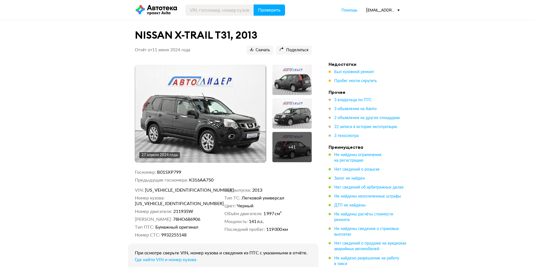
click at [379, 11] on div "[EMAIL_ADDRESS][DOMAIN_NAME]" at bounding box center [383, 9] width 34 height 5
click at [371, 20] on link "Отчёты" at bounding box center [371, 20] width 56 height 14
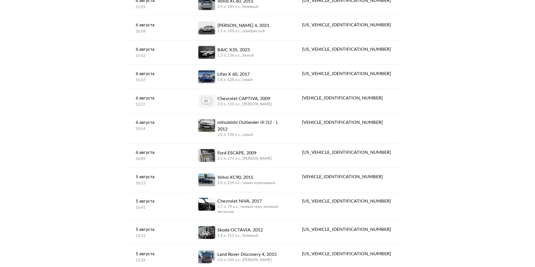
scroll to position [617, 0]
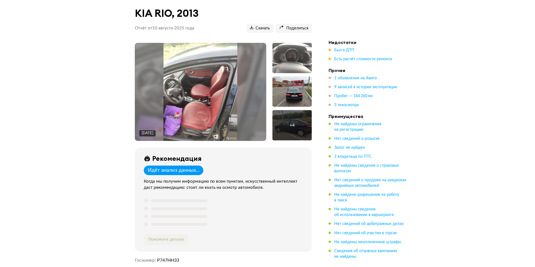
scroll to position [56, 0]
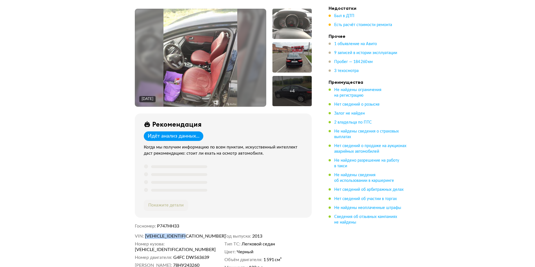
drag, startPoint x: 145, startPoint y: 238, endPoint x: 196, endPoint y: 237, distance: 50.2
click at [196, 237] on dd "[VEHICLE_IDENTIFICATION_NUMBER]" at bounding box center [183, 237] width 77 height 6
copy span "[VEHICLE_IDENTIFICATION_NUMBER]"
click at [154, 238] on span "[VEHICLE_IDENTIFICATION_NUMBER]" at bounding box center [177, 237] width 65 height 6
copy span "[VEHICLE_IDENTIFICATION_NUMBER]"
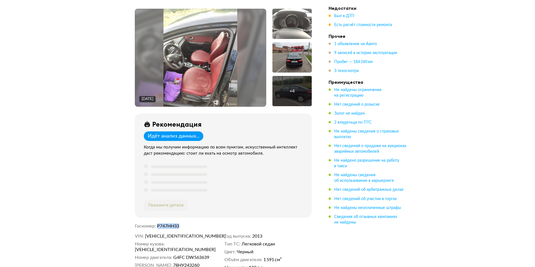
drag, startPoint x: 157, startPoint y: 226, endPoint x: 182, endPoint y: 230, distance: 25.3
click at [182, 230] on div "[DATE] + 4 Рекомендация Идёт анализ данных... Когда мы получим информацию по вс…" at bounding box center [223, 149] width 190 height 281
copy span "Р747НН33"
